Goal: Download file/media

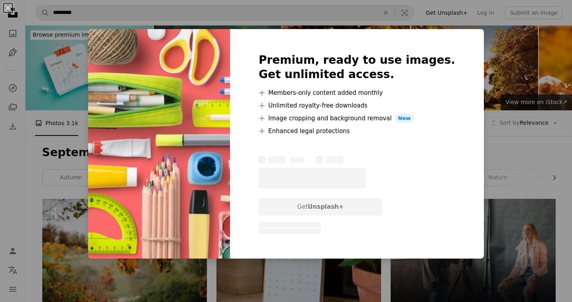
scroll to position [556, 0]
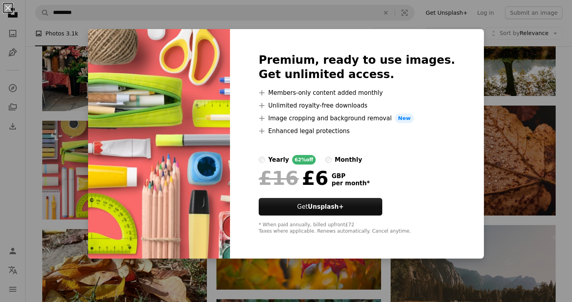
click at [499, 79] on div "An X shape Premium, ready to use images. Get unlimited access. A plus sign Memb…" at bounding box center [286, 151] width 572 height 302
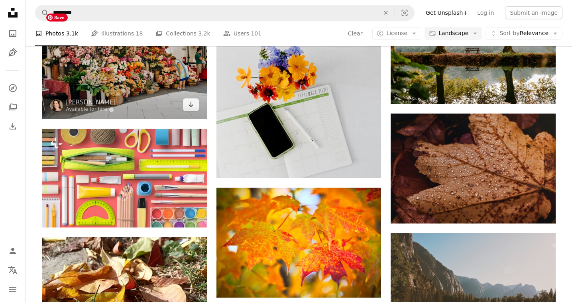
scroll to position [552, 0]
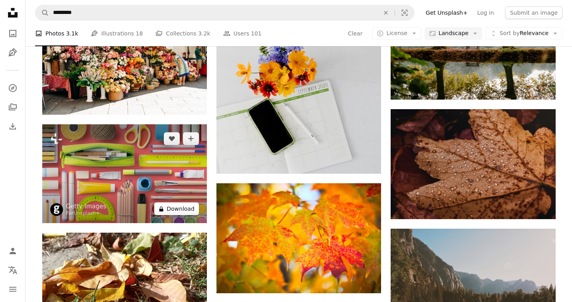
click at [183, 209] on button "A lock Download" at bounding box center [176, 209] width 45 height 13
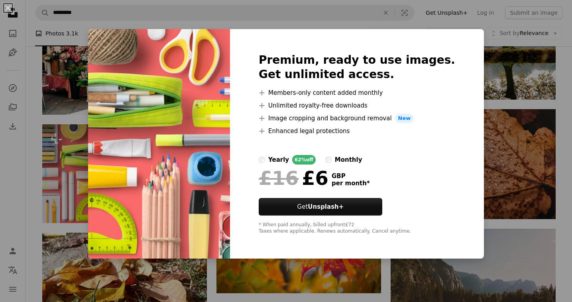
click at [491, 96] on div "An X shape Premium, ready to use images. Get unlimited access. A plus sign Memb…" at bounding box center [286, 151] width 572 height 302
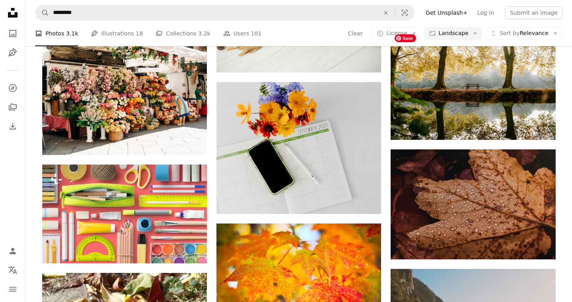
scroll to position [510, 0]
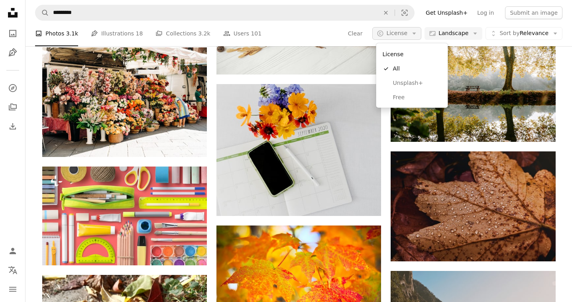
click at [416, 35] on icon "Arrow down" at bounding box center [414, 33] width 7 height 7
click at [402, 103] on link "Free" at bounding box center [412, 97] width 65 height 14
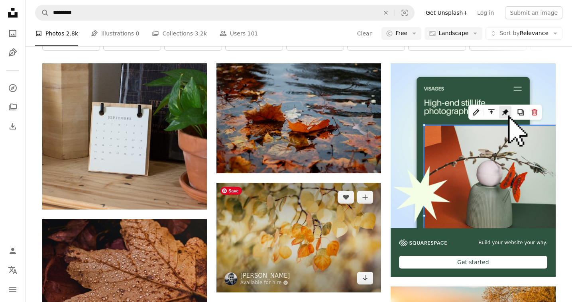
scroll to position [137, 0]
